Goal: Transaction & Acquisition: Purchase product/service

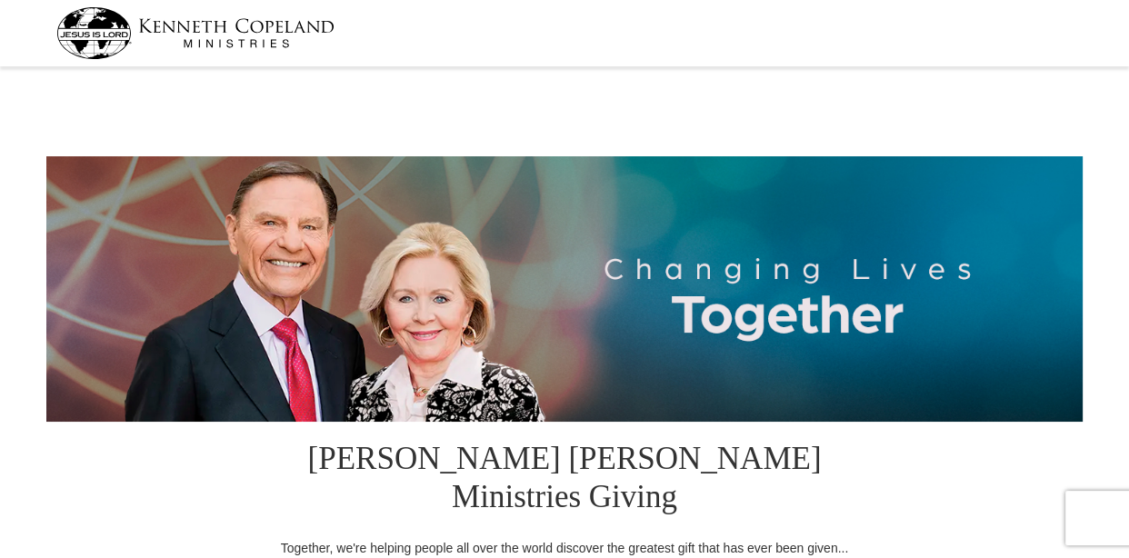
select select "[GEOGRAPHIC_DATA]"
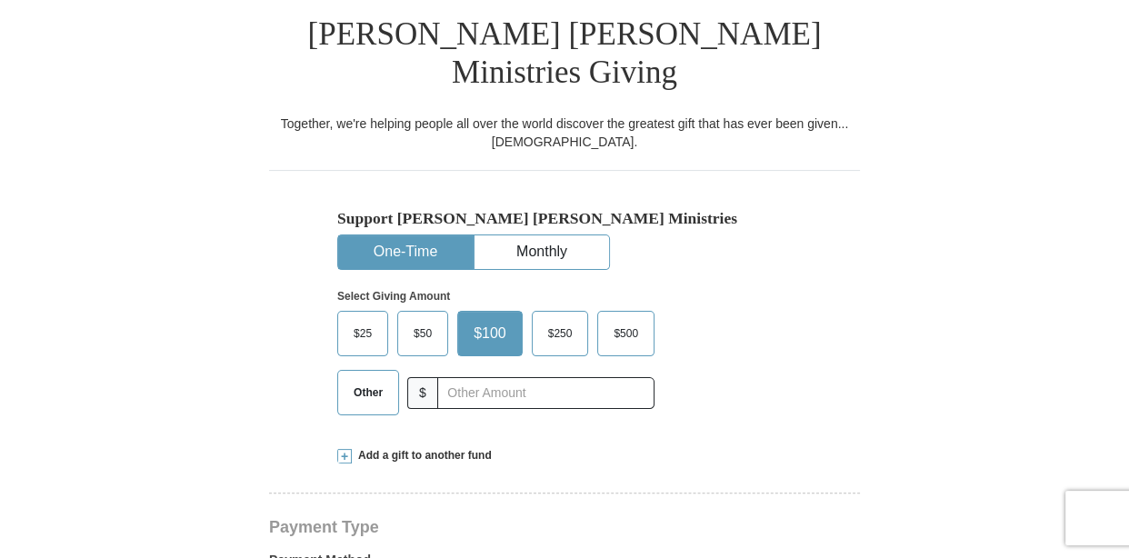
scroll to position [454, 0]
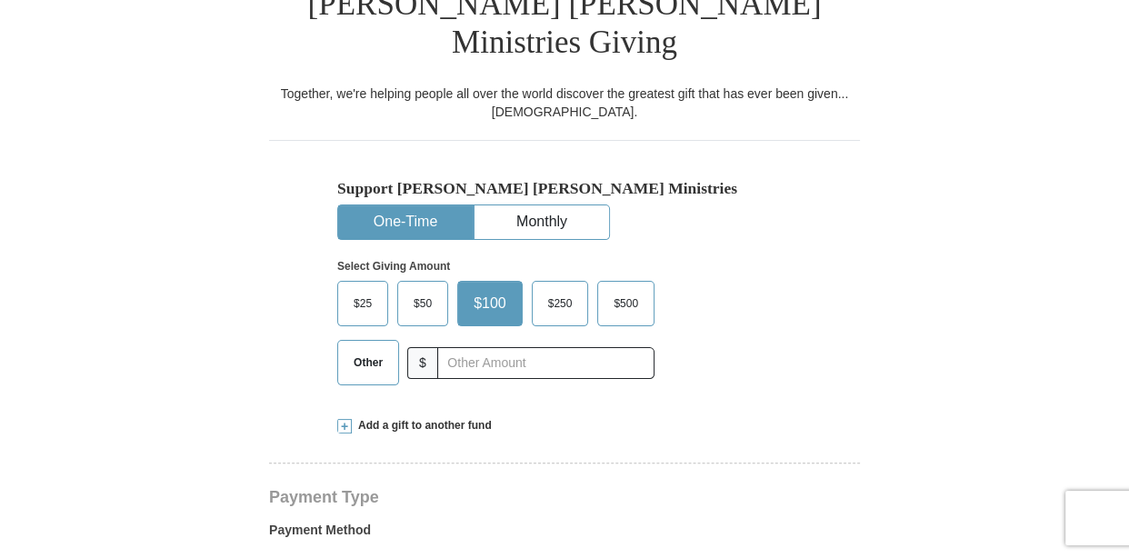
click at [387, 205] on button "One-Time" at bounding box center [405, 222] width 135 height 34
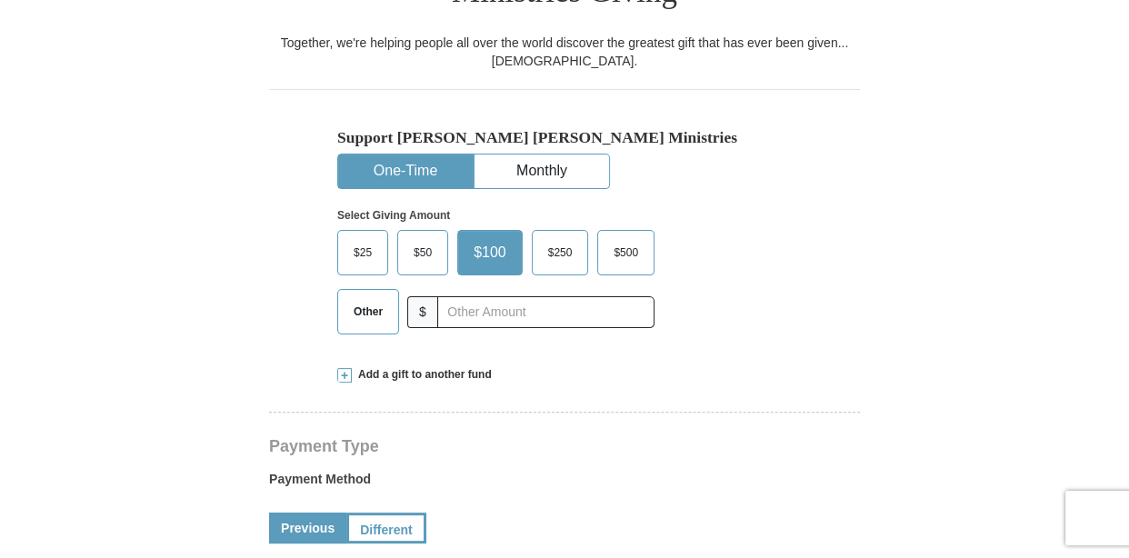
scroll to position [545, 0]
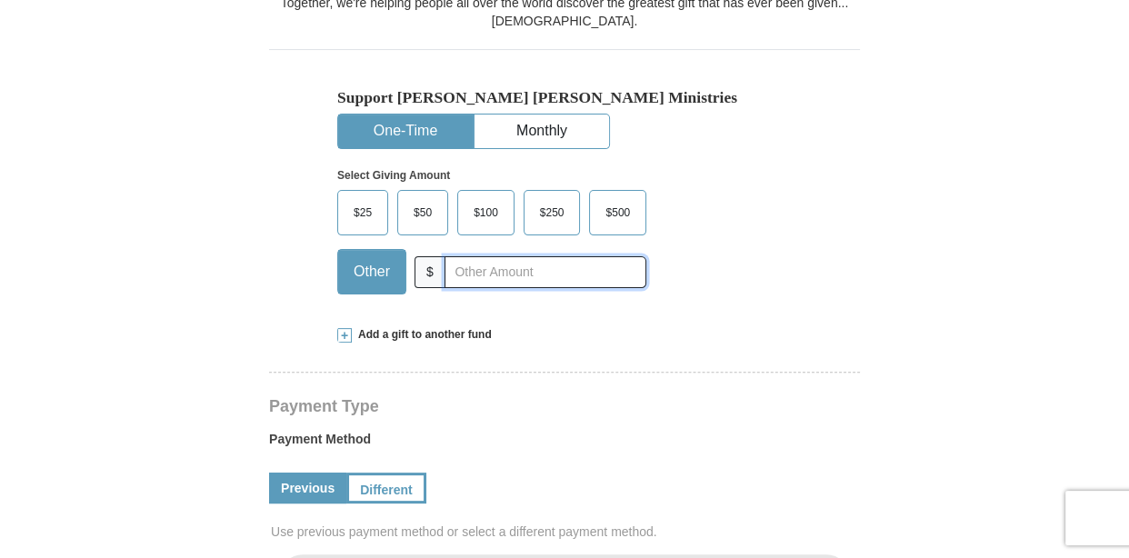
click at [454, 256] on input "text" at bounding box center [545, 272] width 202 height 32
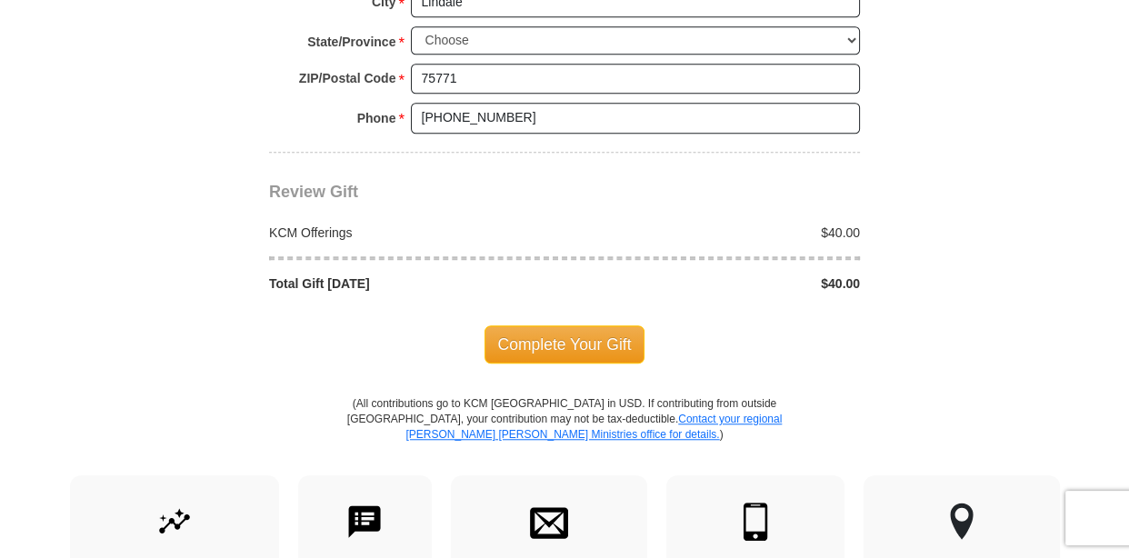
scroll to position [1636, 0]
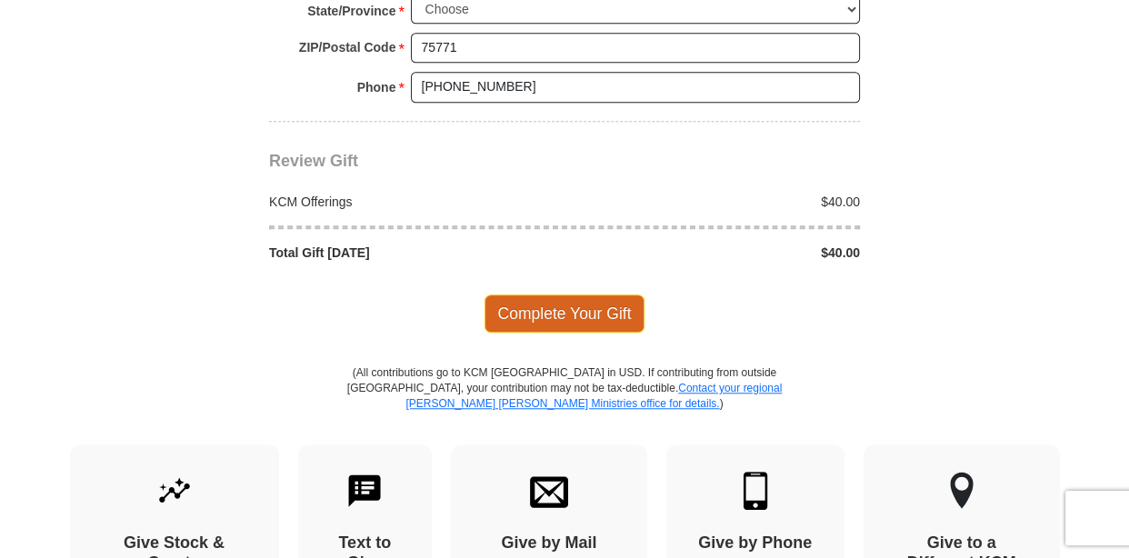
type input "40.00"
click at [576, 294] on span "Complete Your Gift" at bounding box center [564, 313] width 161 height 38
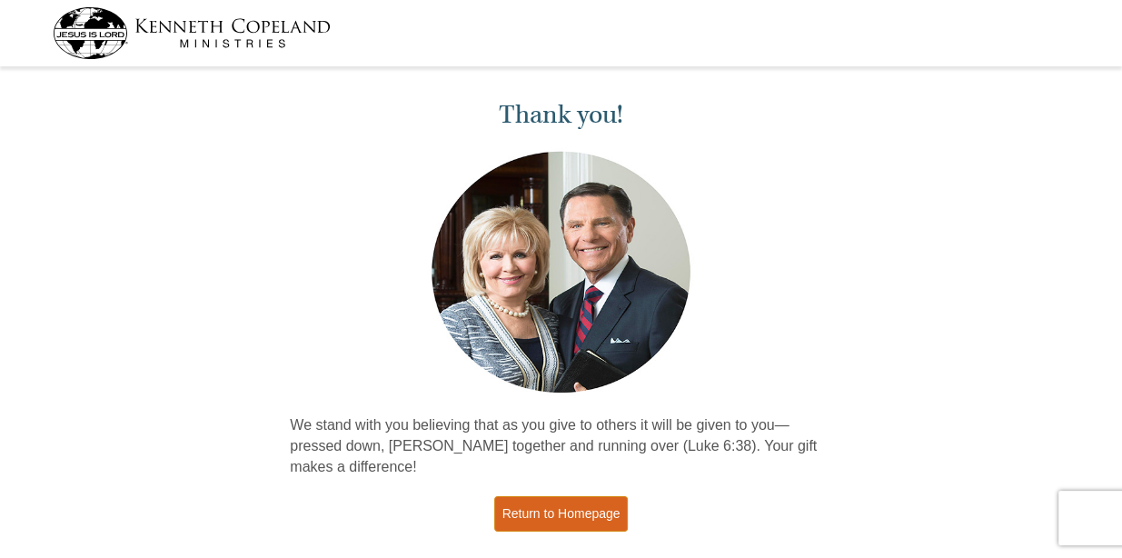
click at [573, 512] on link "Return to Homepage" at bounding box center [561, 513] width 135 height 35
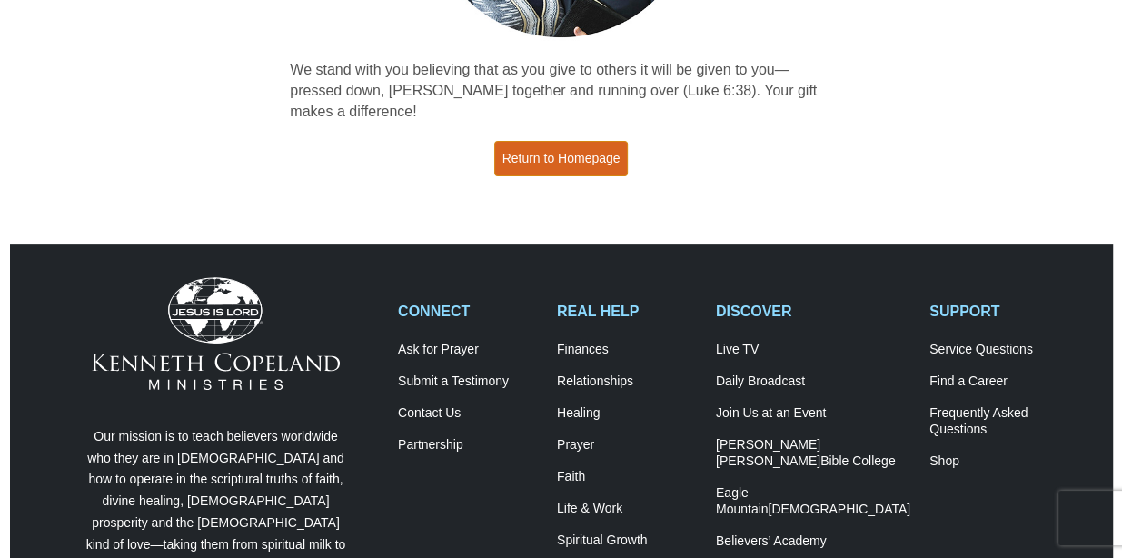
scroll to position [364, 0]
